Goal: Check status: Check status

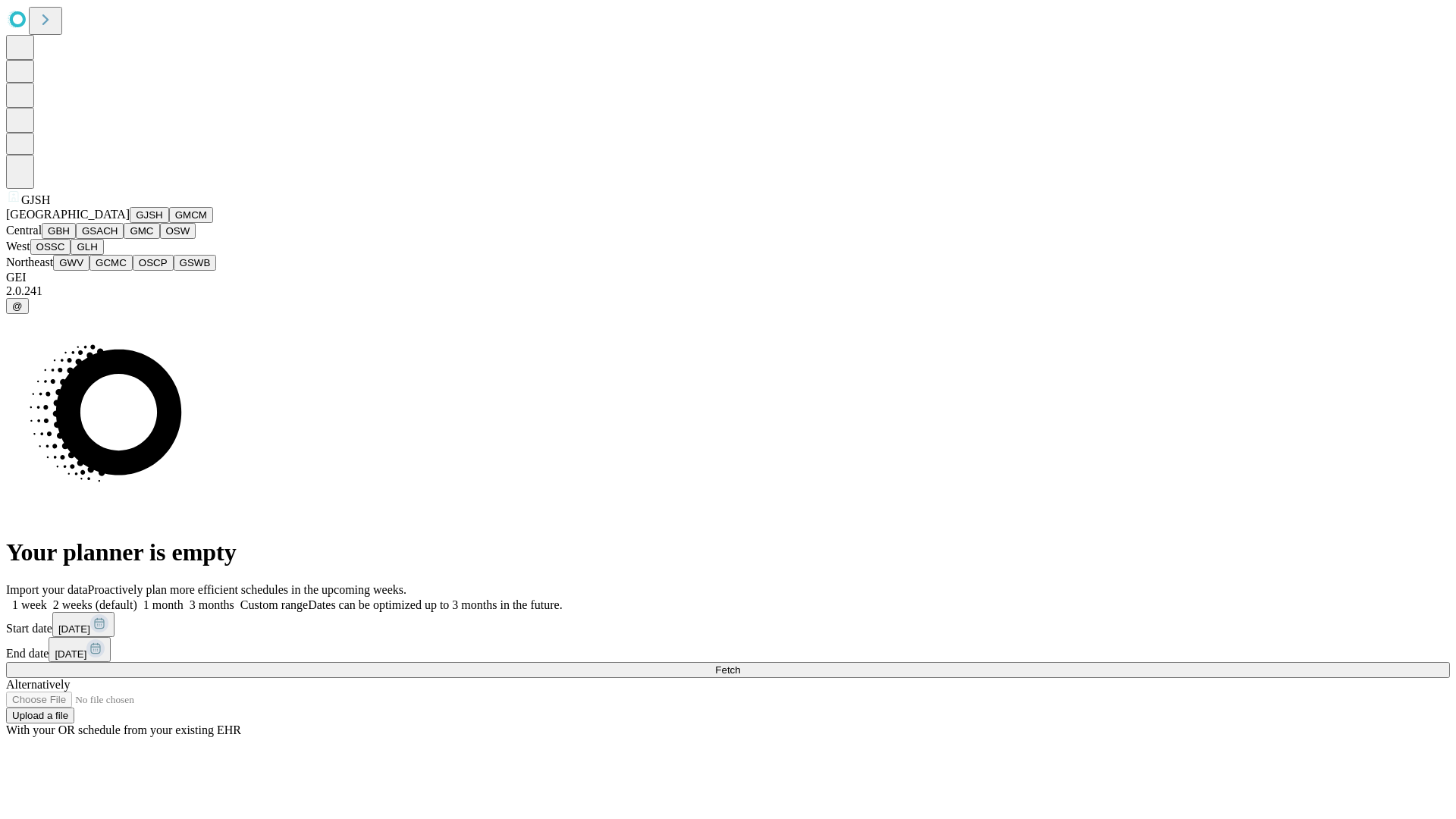
click at [129, 223] on button "GJSH" at bounding box center [149, 215] width 39 height 16
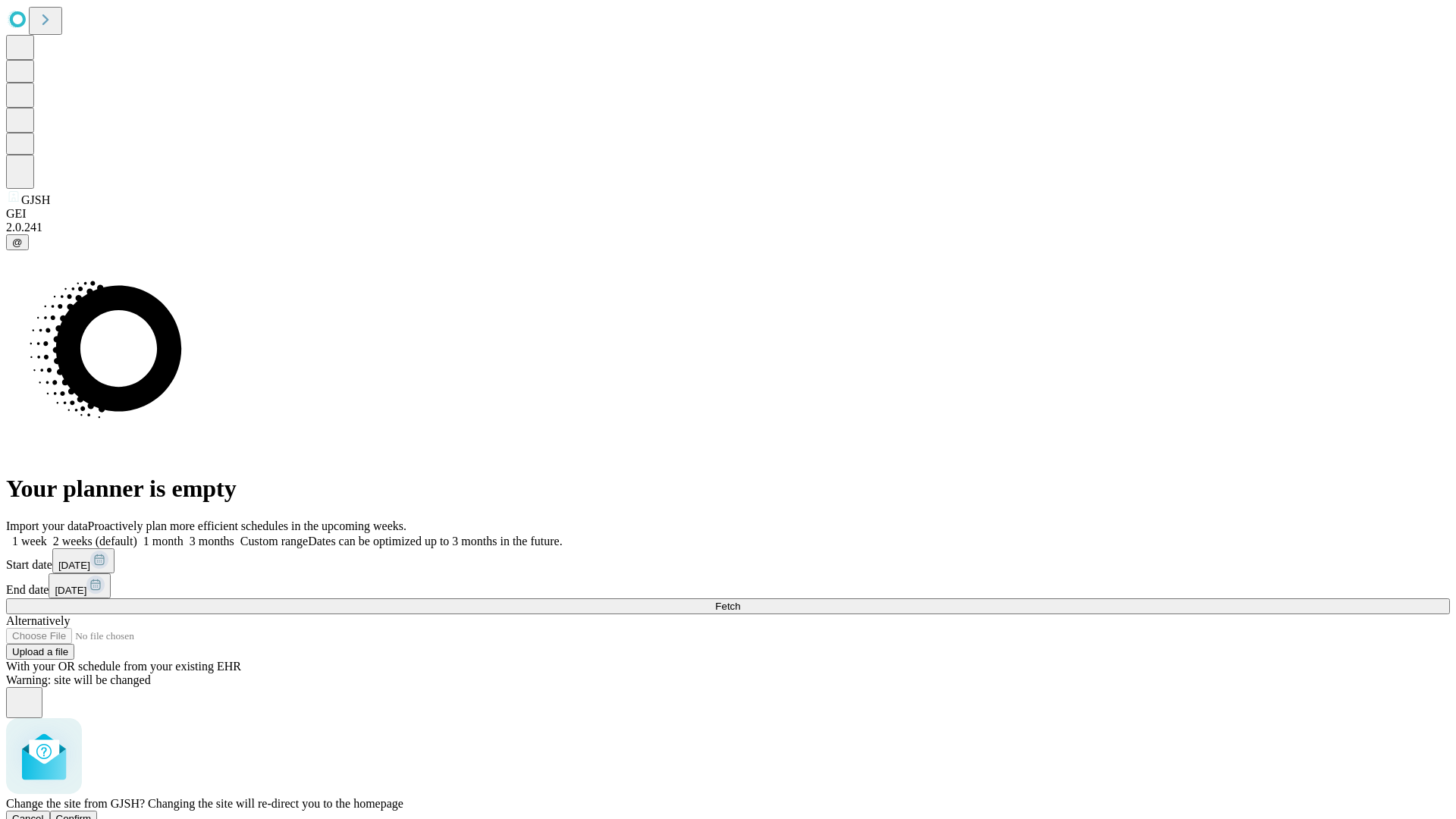
click at [92, 813] on span "Confirm" at bounding box center [73, 819] width 36 height 11
click at [47, 535] on label "1 week" at bounding box center [27, 542] width 41 height 13
click at [740, 600] on span "Fetch" at bounding box center [727, 606] width 25 height 11
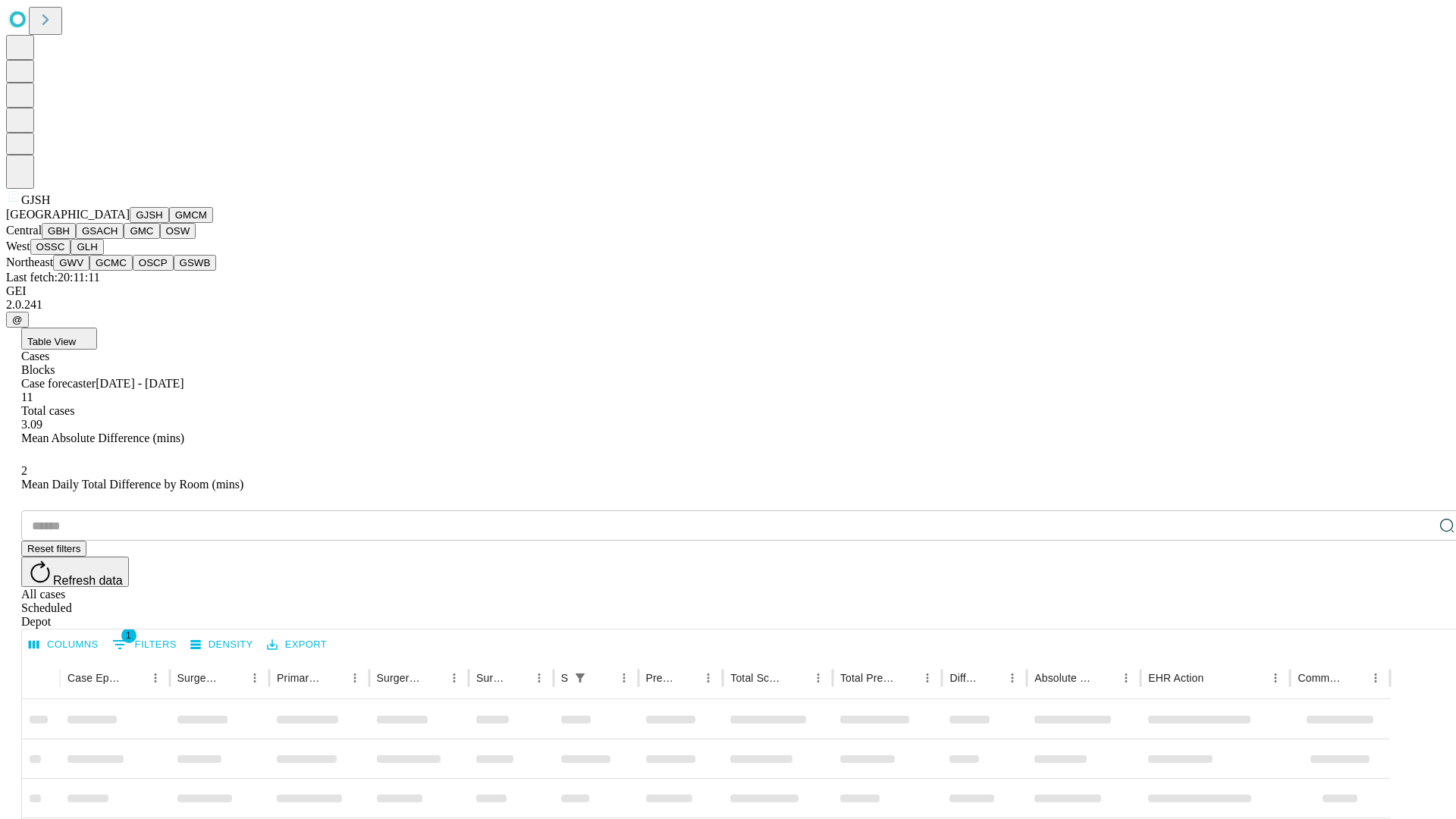
click at [169, 223] on button "GMCM" at bounding box center [191, 215] width 44 height 16
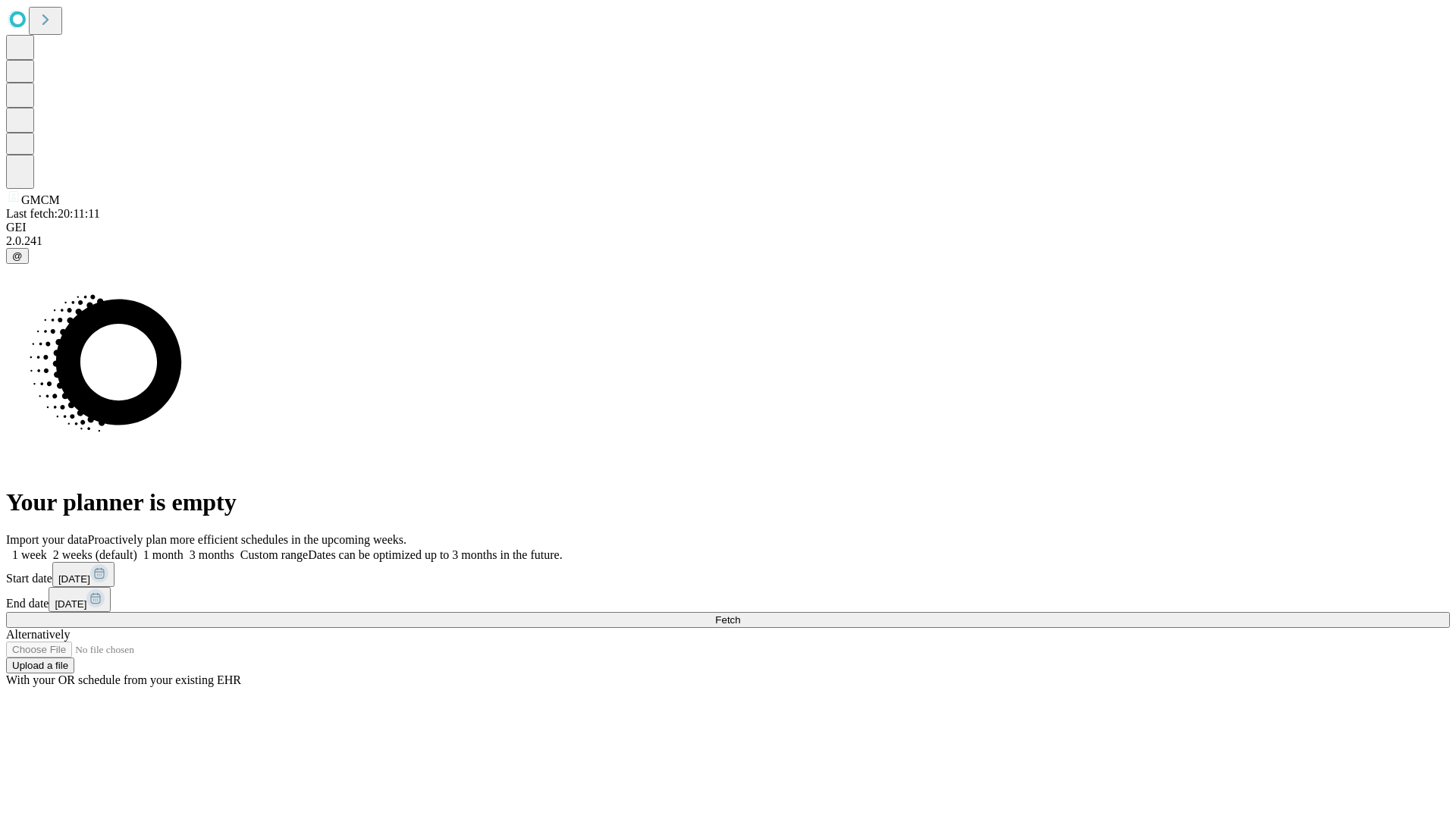
click at [47, 548] on label "1 week" at bounding box center [27, 555] width 41 height 13
click at [740, 614] on span "Fetch" at bounding box center [727, 620] width 25 height 11
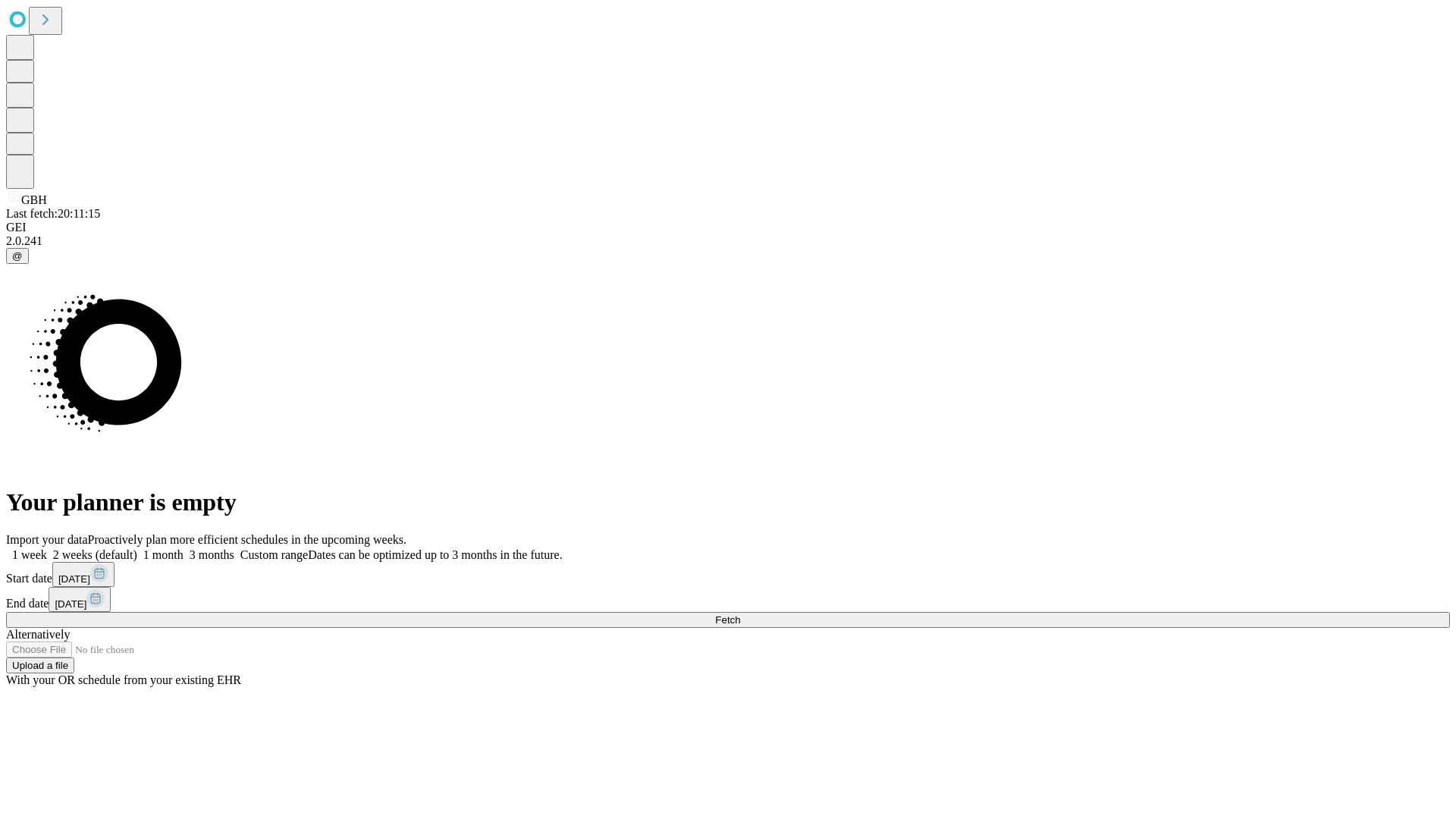
click at [47, 548] on label "1 week" at bounding box center [27, 555] width 41 height 13
click at [740, 614] on span "Fetch" at bounding box center [727, 620] width 25 height 11
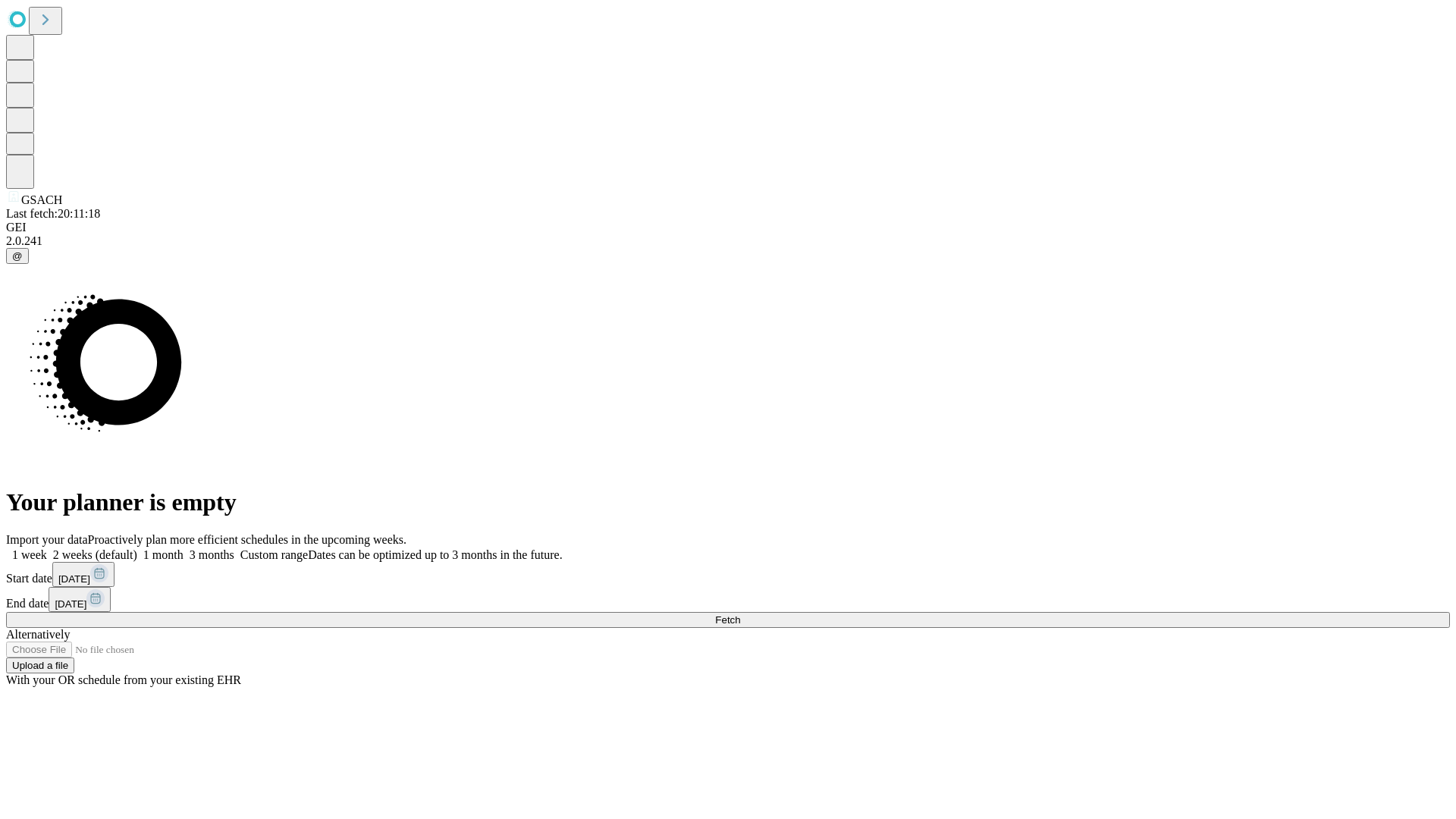
click at [47, 548] on label "1 week" at bounding box center [27, 555] width 41 height 13
click at [740, 614] on span "Fetch" at bounding box center [727, 620] width 25 height 11
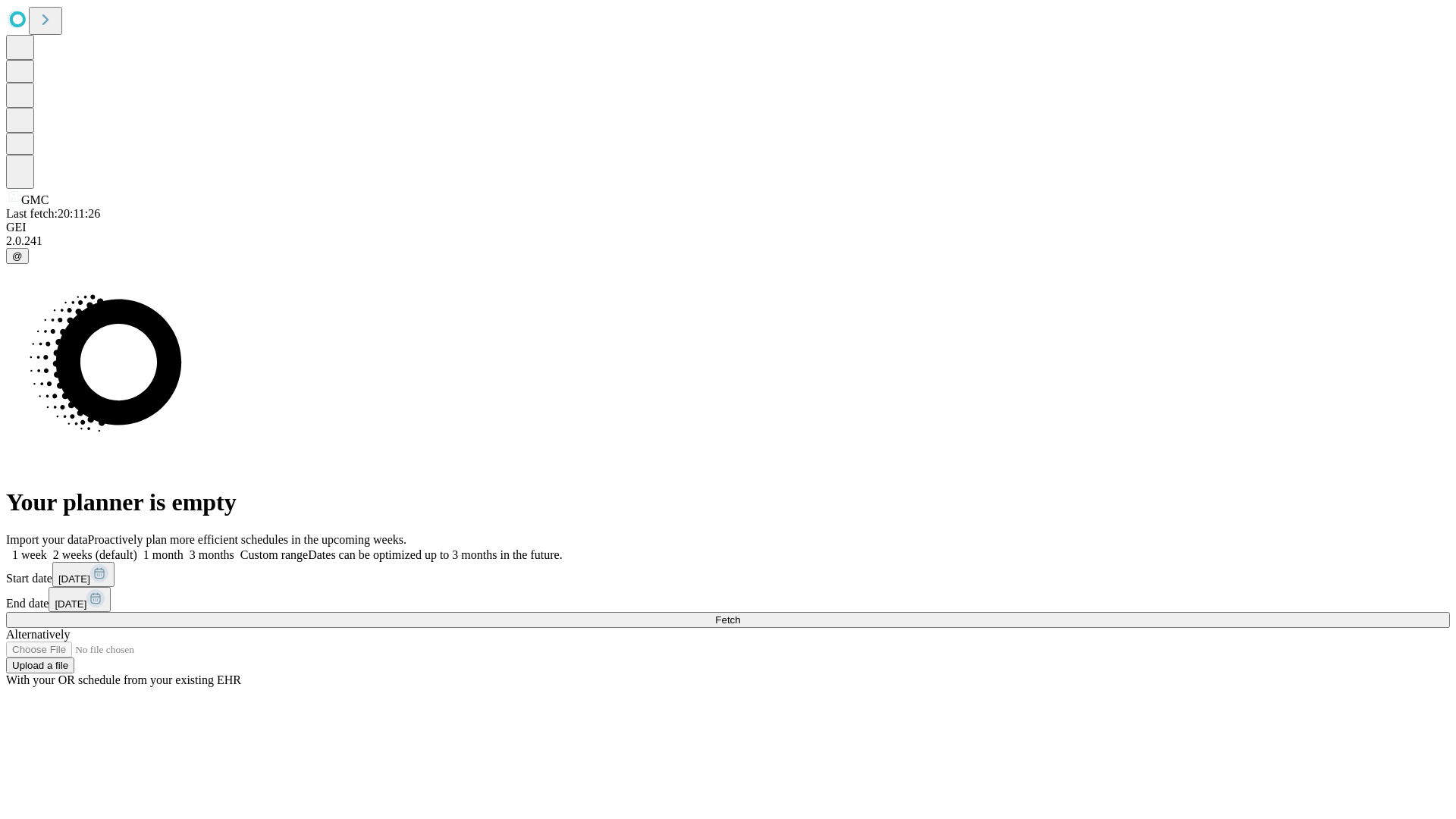
click at [47, 548] on label "1 week" at bounding box center [27, 555] width 41 height 13
click at [740, 614] on span "Fetch" at bounding box center [727, 620] width 25 height 11
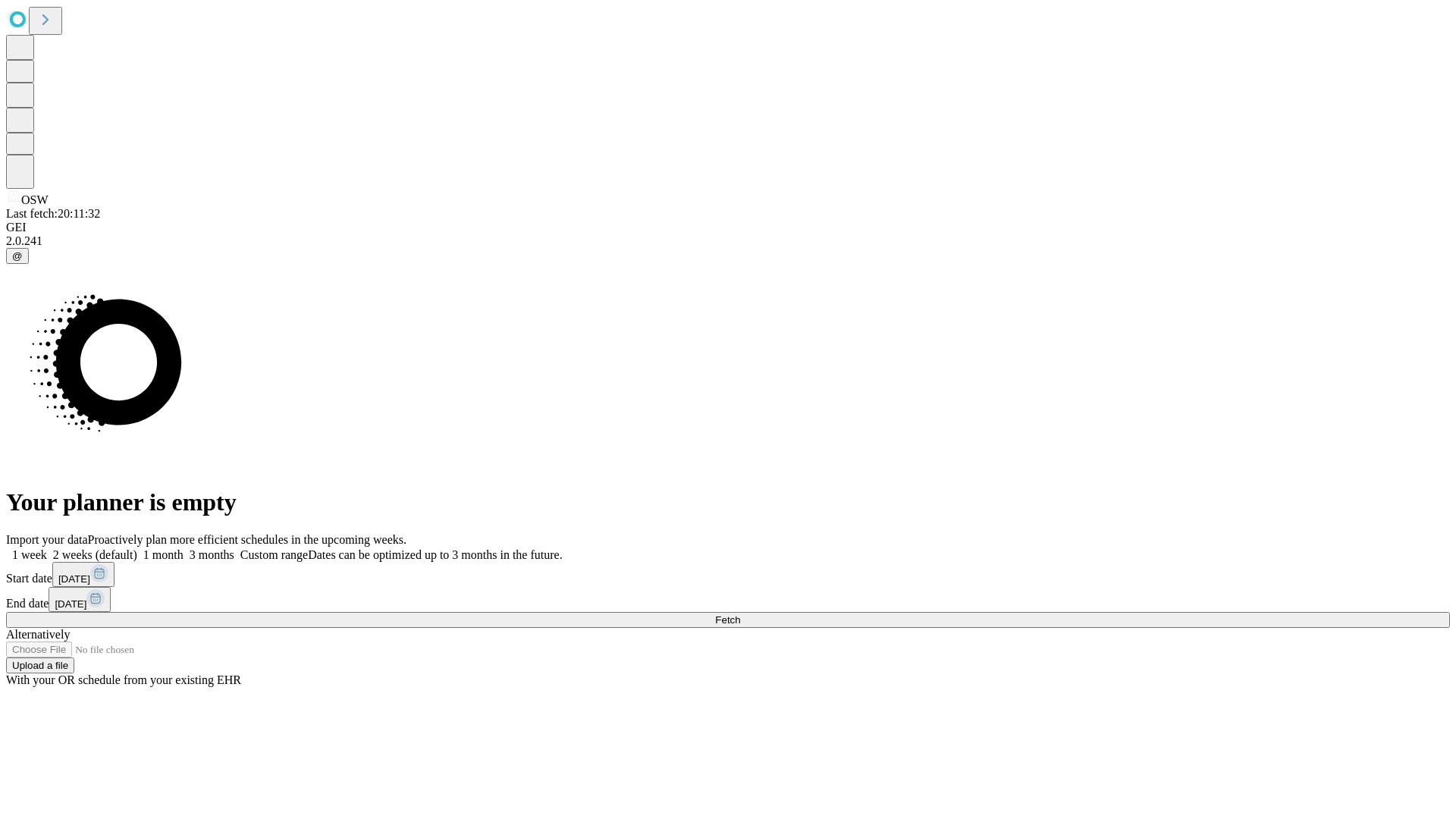
click at [740, 614] on span "Fetch" at bounding box center [727, 620] width 25 height 11
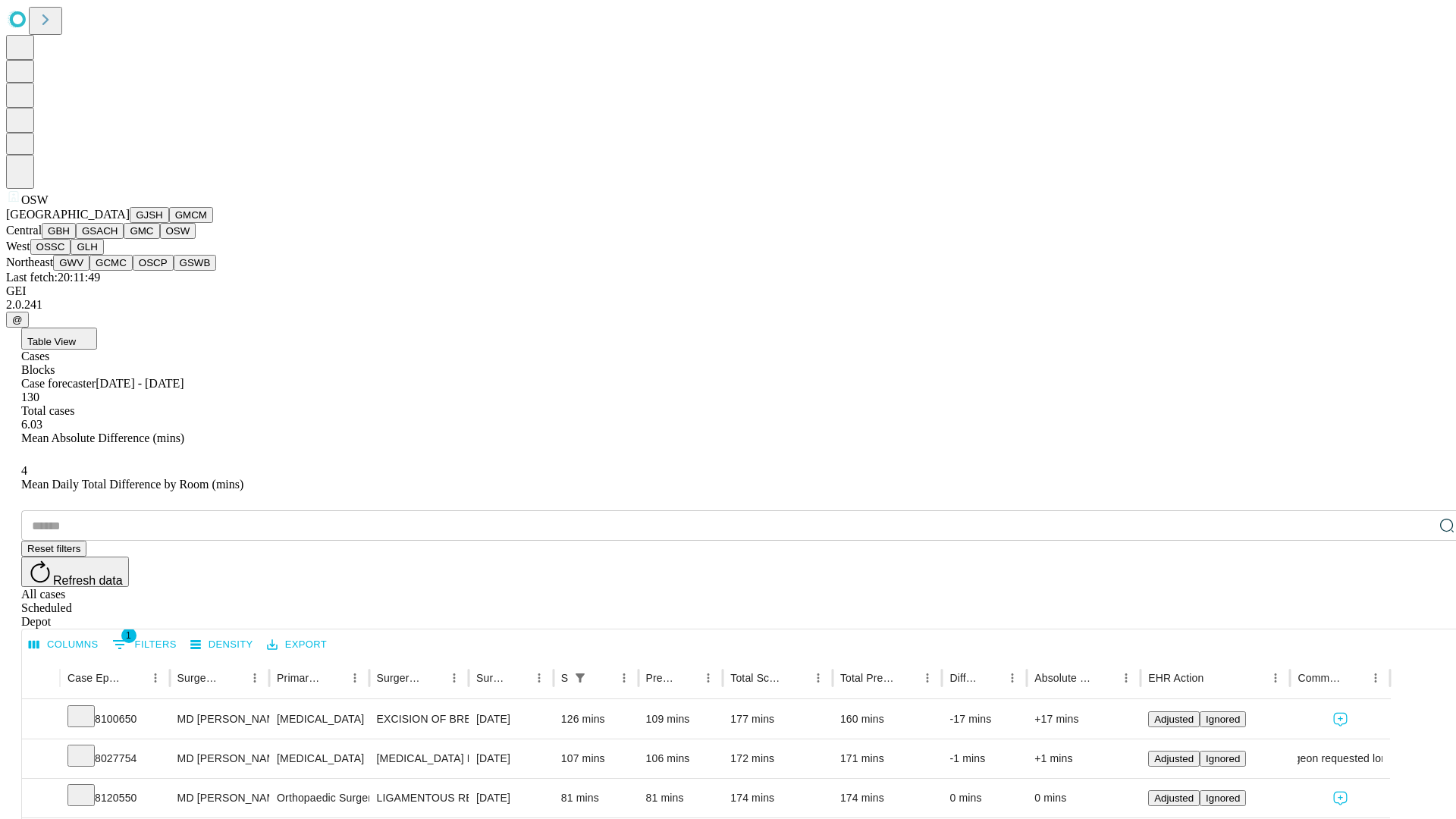
click at [72, 255] on button "OSSC" at bounding box center [50, 246] width 41 height 16
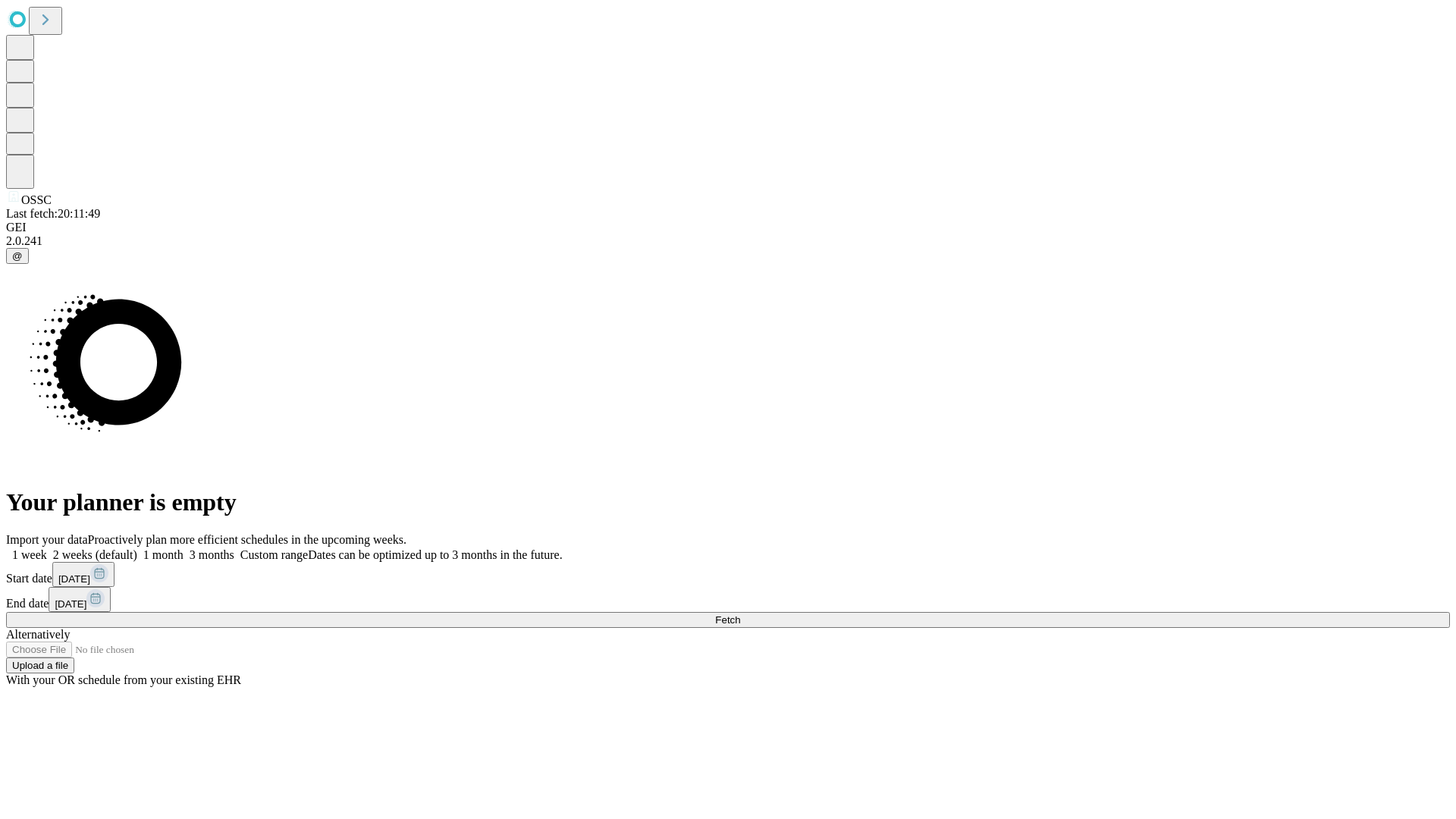
click at [47, 548] on label "1 week" at bounding box center [27, 555] width 41 height 13
click at [740, 614] on span "Fetch" at bounding box center [727, 620] width 25 height 11
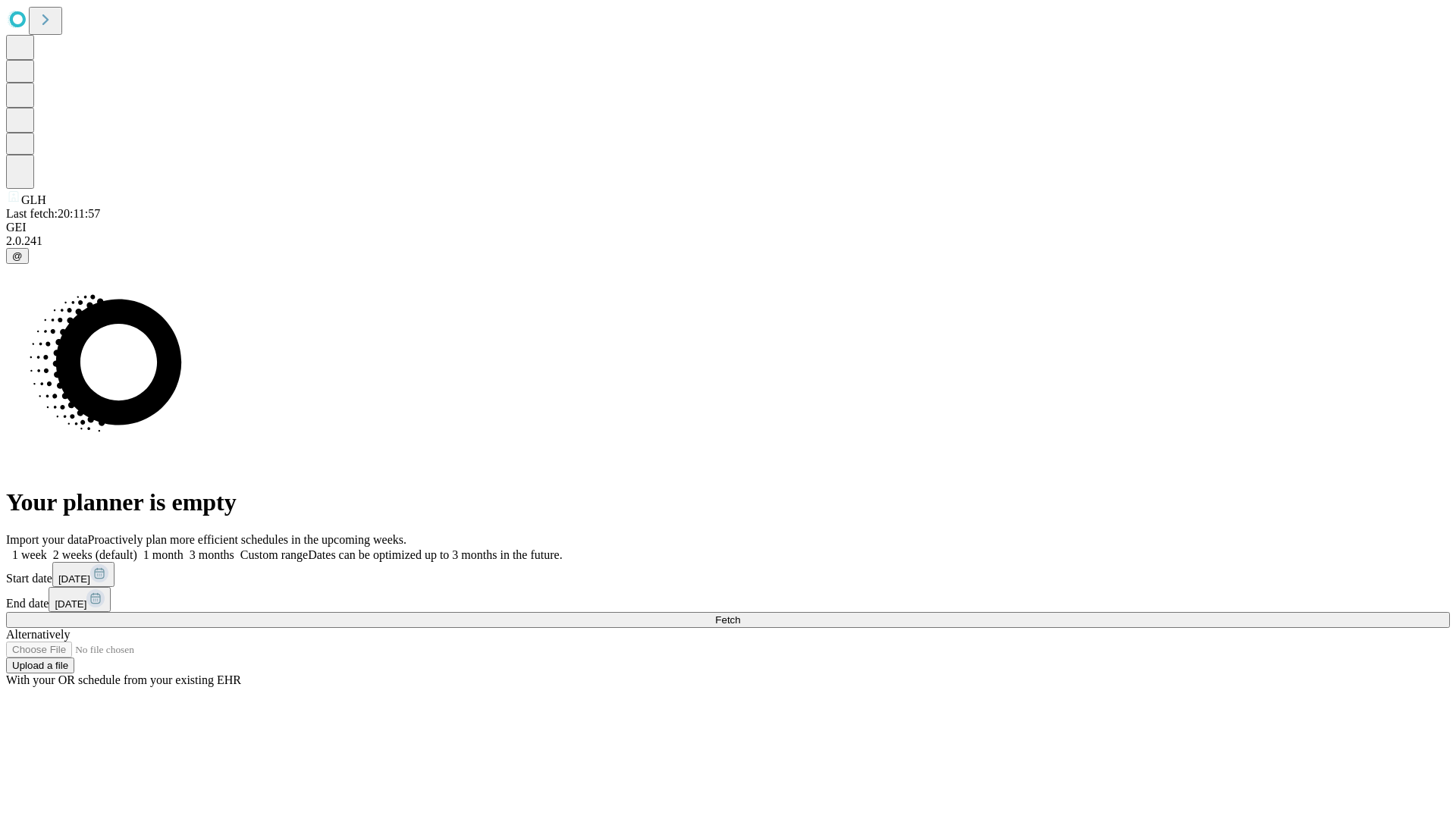
click at [740, 614] on span "Fetch" at bounding box center [727, 620] width 25 height 11
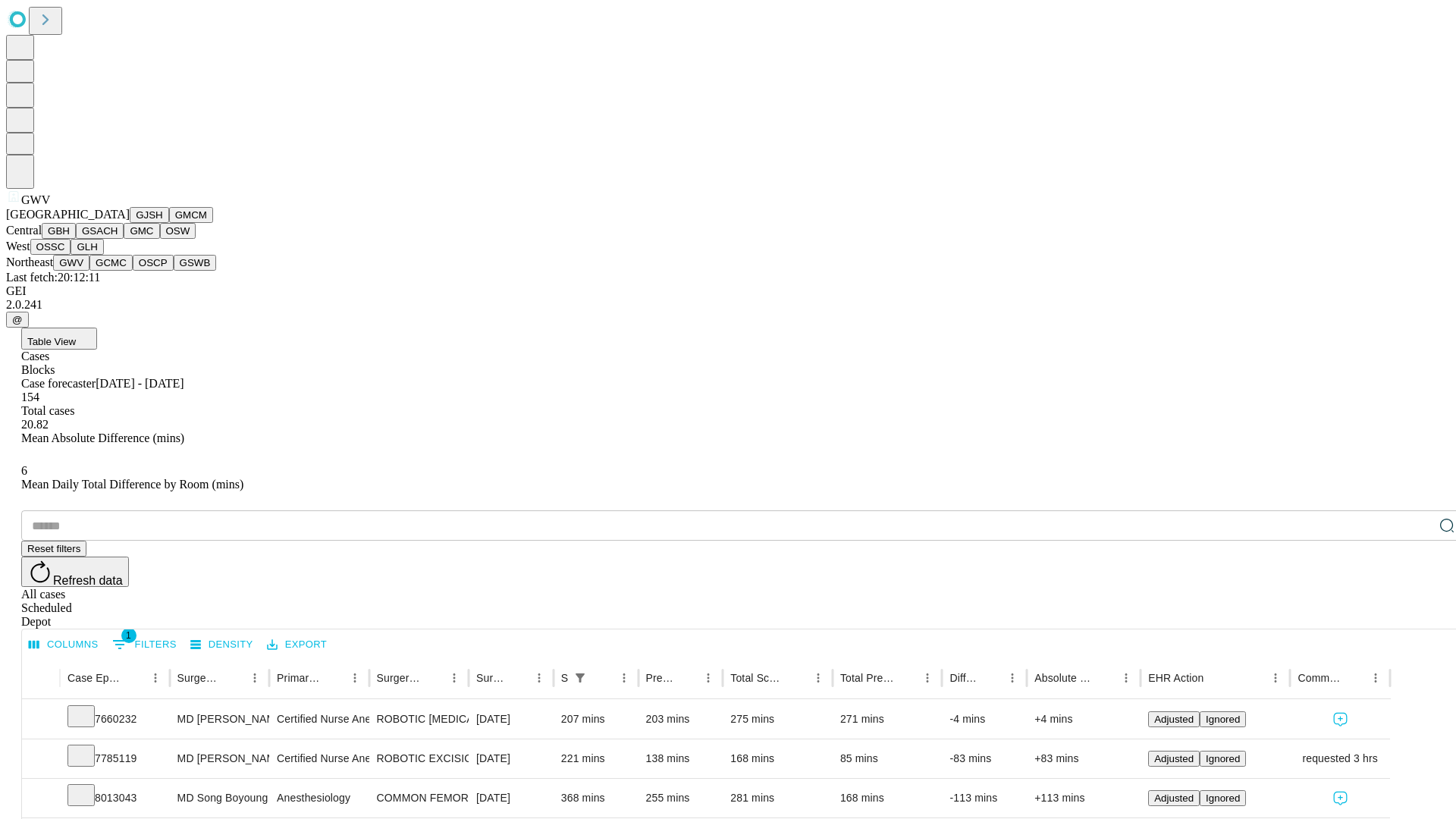
click at [118, 271] on button "GCMC" at bounding box center [111, 263] width 43 height 16
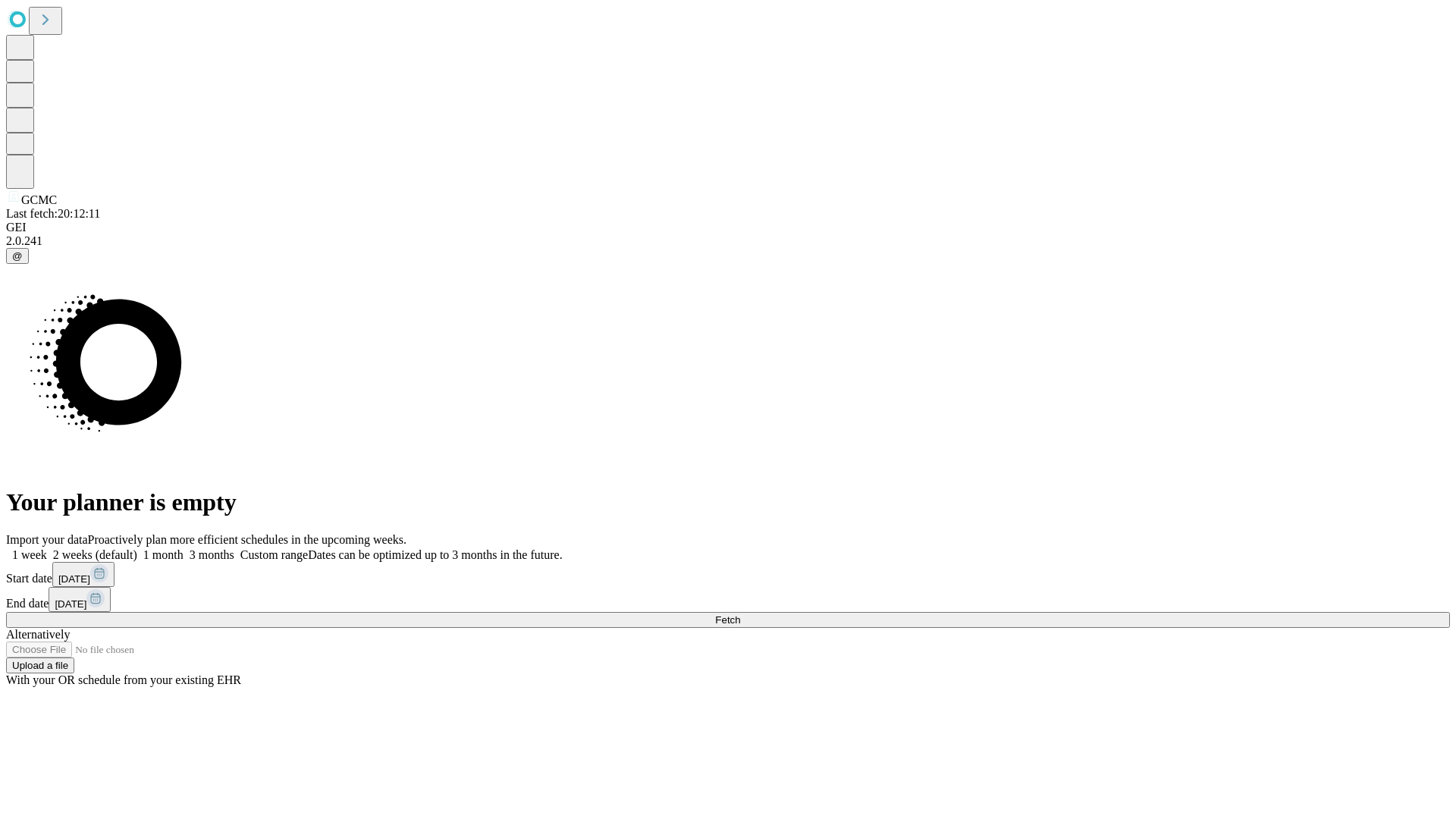
click at [47, 548] on label "1 week" at bounding box center [27, 555] width 41 height 13
click at [740, 614] on span "Fetch" at bounding box center [727, 620] width 25 height 11
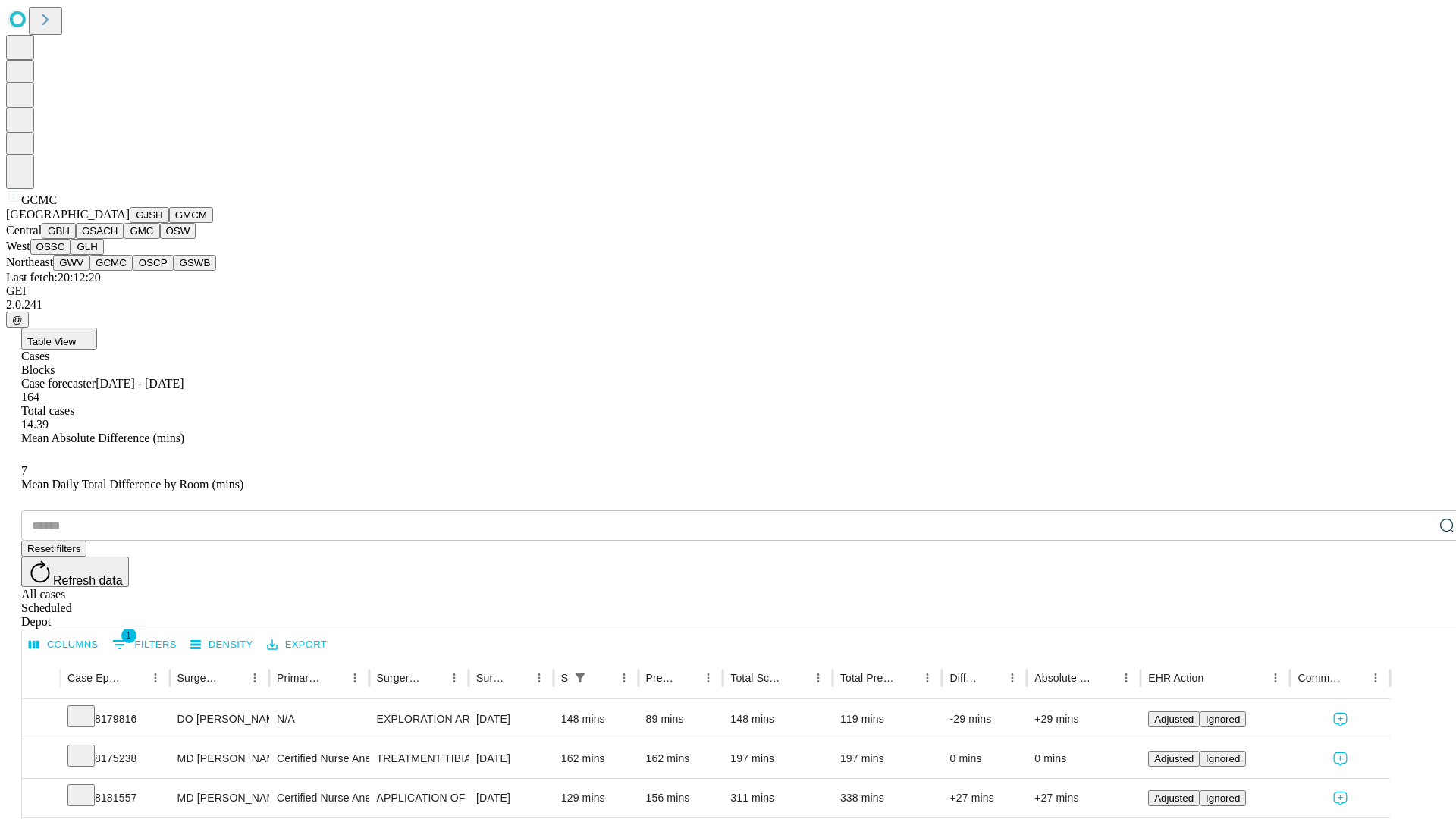
click at [133, 271] on button "OSCP" at bounding box center [153, 263] width 41 height 16
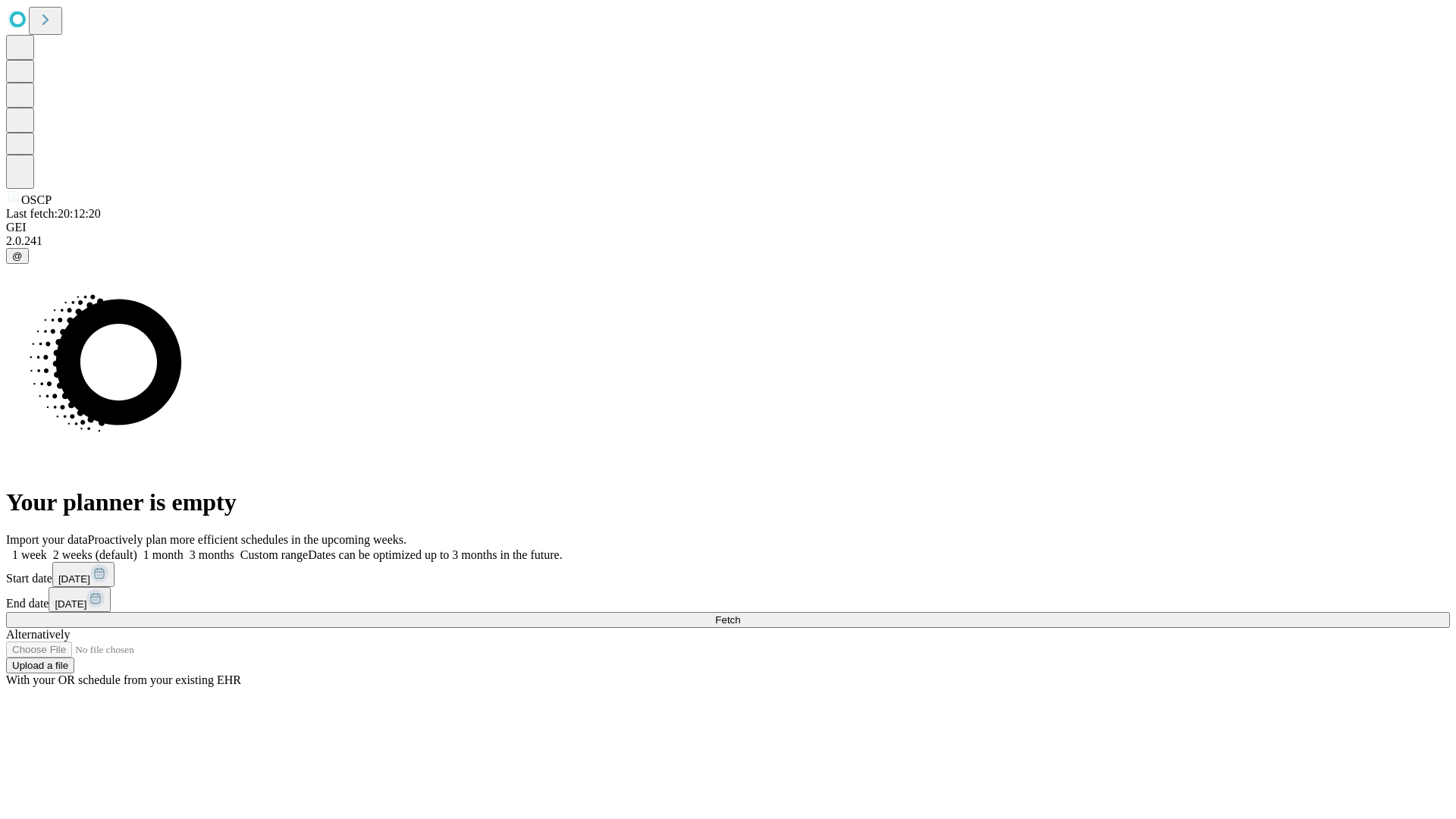
click at [47, 548] on label "1 week" at bounding box center [27, 555] width 41 height 13
click at [740, 614] on span "Fetch" at bounding box center [727, 620] width 25 height 11
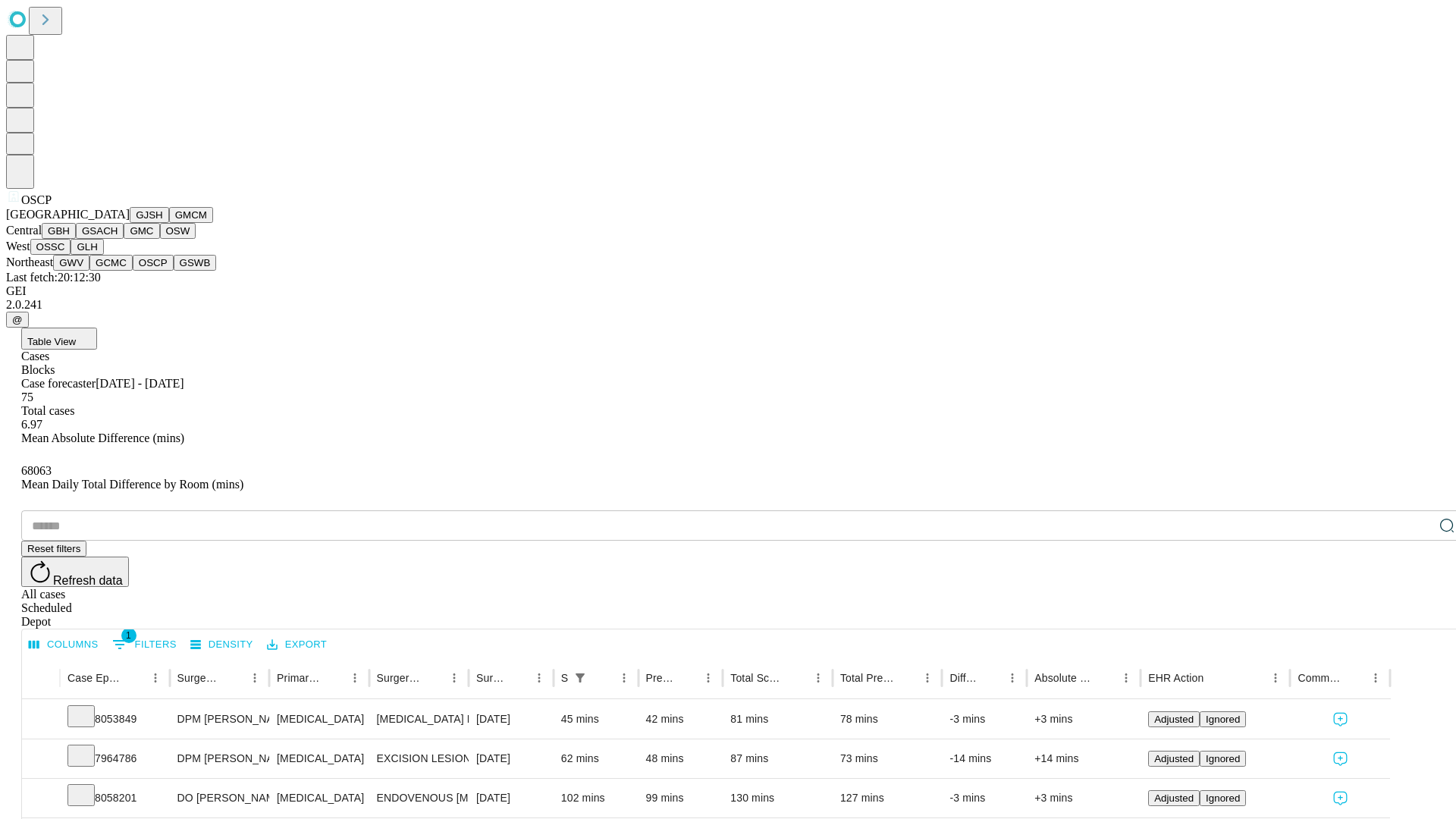
click at [174, 271] on button "GSWB" at bounding box center [195, 263] width 43 height 16
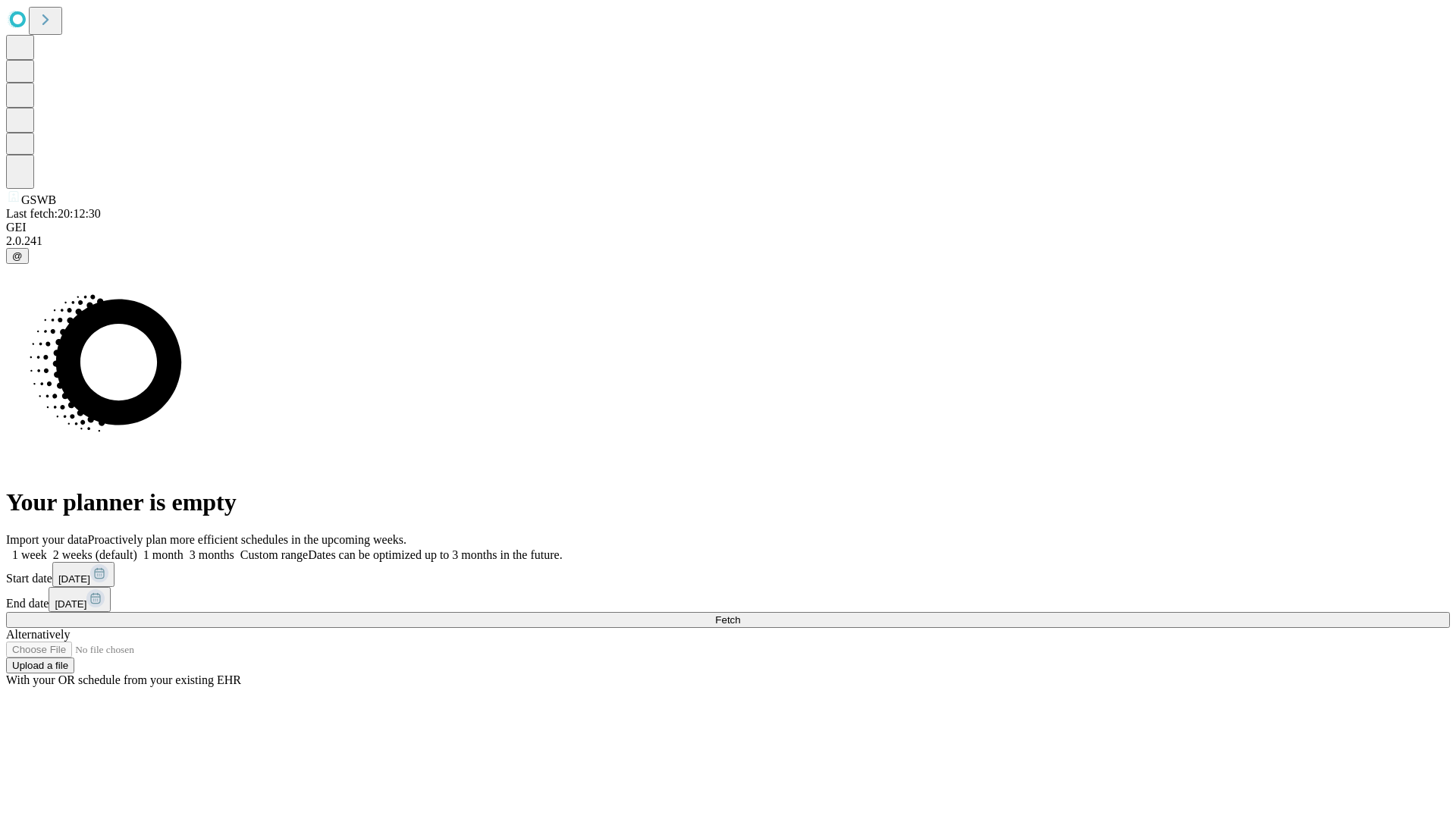
click at [47, 548] on label "1 week" at bounding box center [27, 555] width 41 height 13
click at [740, 614] on span "Fetch" at bounding box center [727, 620] width 25 height 11
